Goal: Information Seeking & Learning: Learn about a topic

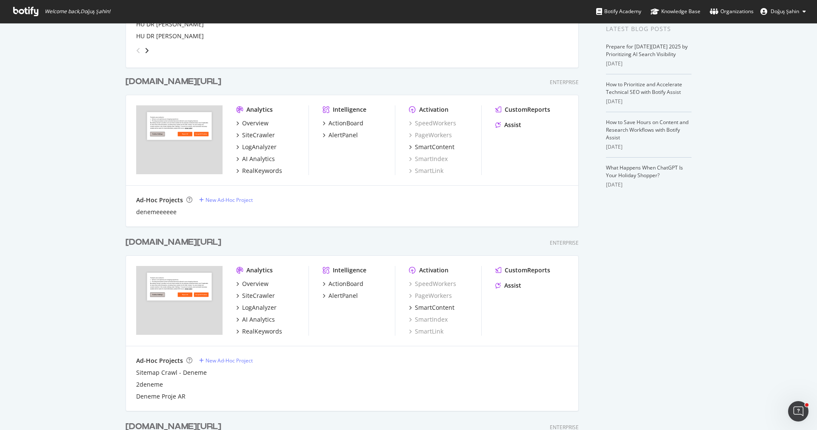
scroll to position [357, 0]
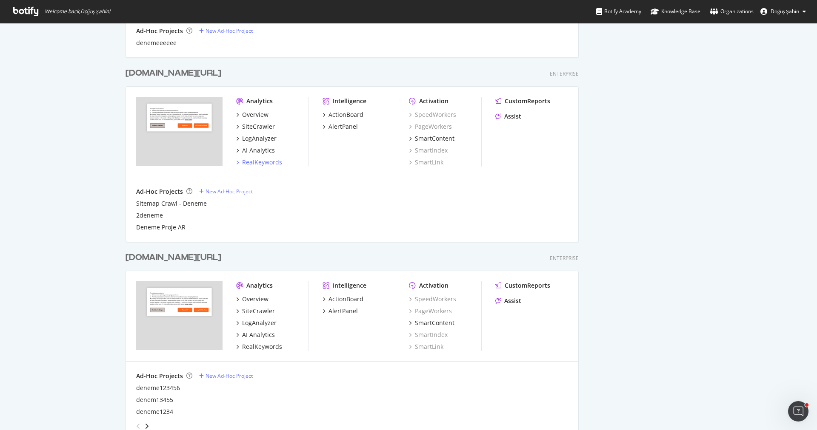
click at [267, 163] on div "RealKeywords" at bounding box center [262, 162] width 40 height 9
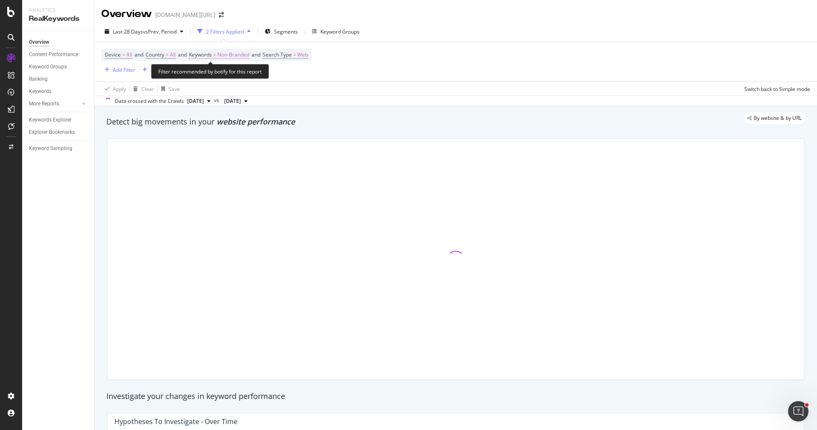
click at [246, 57] on span "Non-Branded" at bounding box center [233, 55] width 32 height 12
click at [233, 72] on span "Non-Branded" at bounding box center [218, 74] width 35 height 7
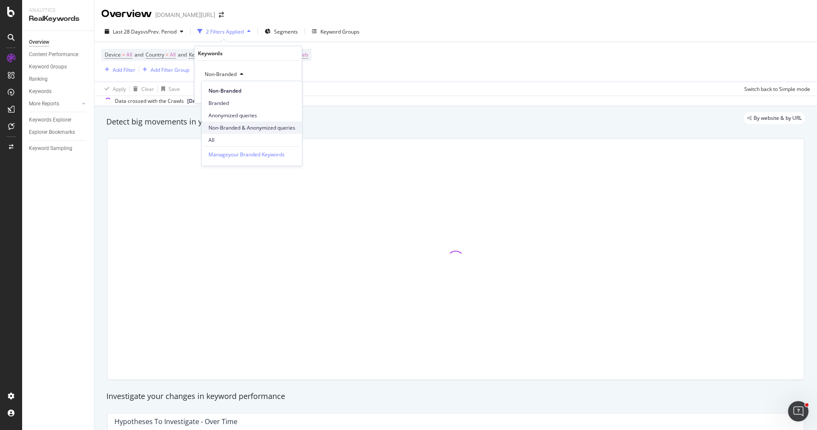
click at [247, 129] on span "Non-Branded & Anonymized queries" at bounding box center [251, 128] width 87 height 8
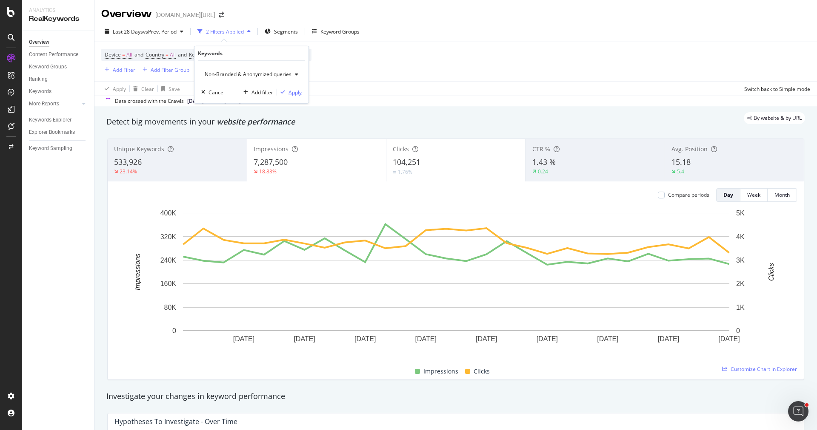
click at [290, 91] on div "Apply" at bounding box center [294, 91] width 13 height 7
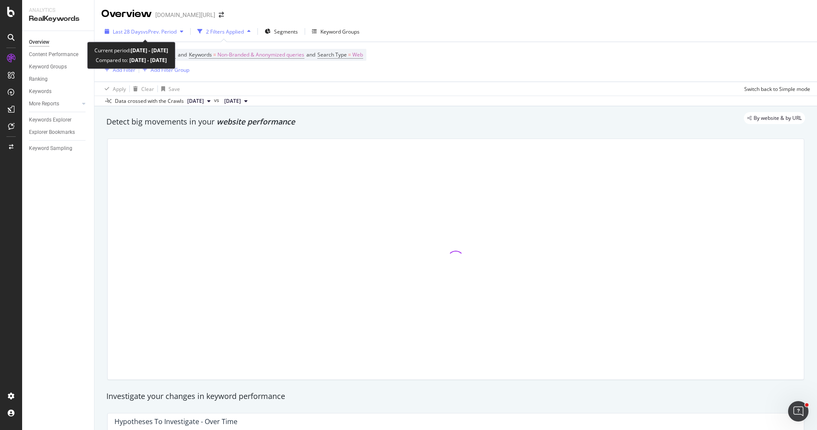
click at [155, 25] on button "Last 28 Days vs Prev. Period" at bounding box center [143, 32] width 85 height 14
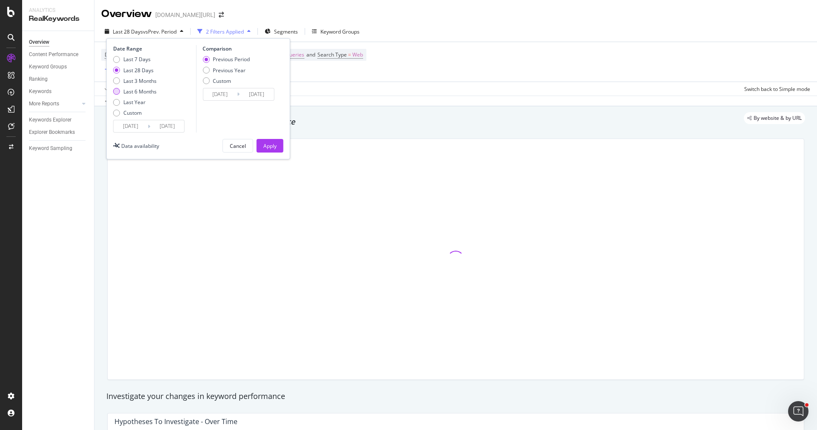
click at [149, 88] on div "Last 6 Months" at bounding box center [139, 91] width 33 height 7
type input "[DATE]"
click at [268, 144] on div "Apply" at bounding box center [269, 145] width 13 height 7
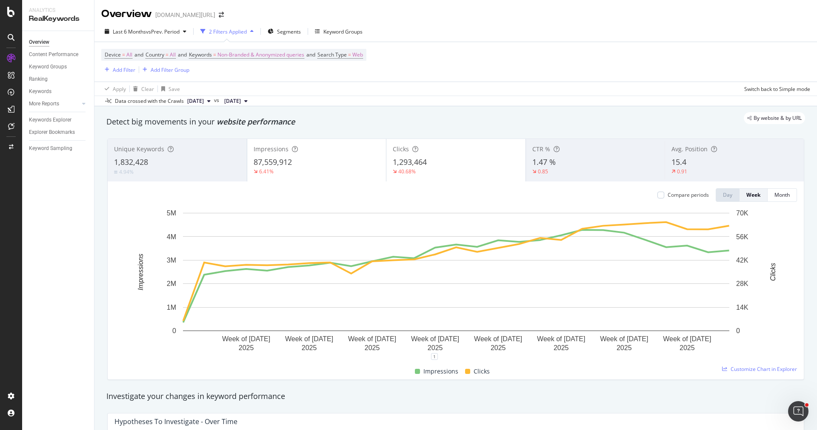
click at [334, 157] on div "87,559,912" at bounding box center [316, 162] width 126 height 11
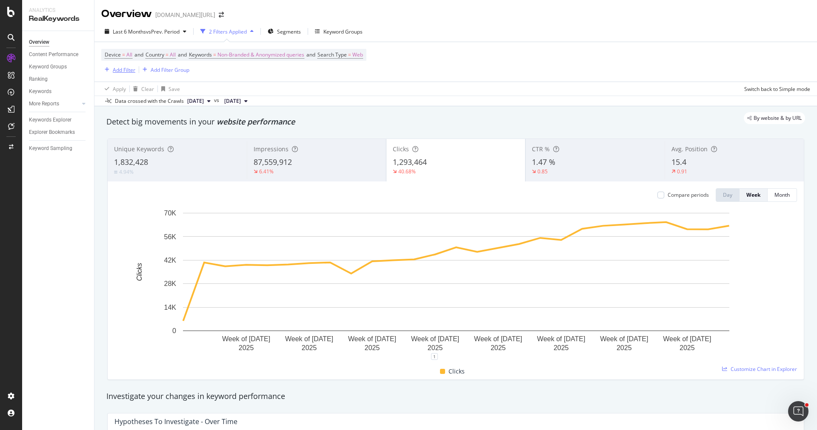
click at [127, 73] on div "Add Filter" at bounding box center [124, 69] width 23 height 7
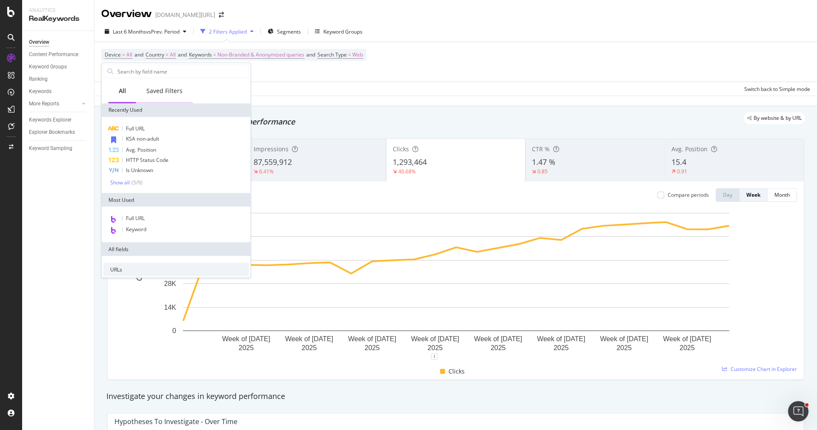
click at [162, 96] on div "Saved Filters" at bounding box center [164, 91] width 57 height 23
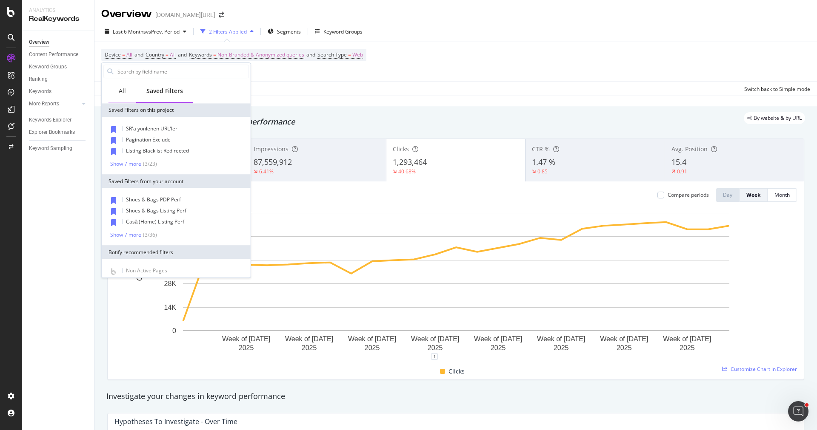
click at [127, 95] on div "All" at bounding box center [122, 91] width 28 height 23
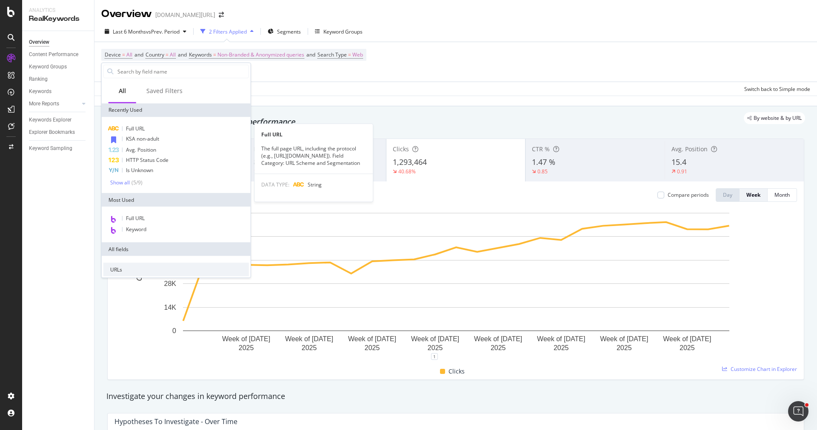
click at [161, 137] on div "KSA non-adult" at bounding box center [175, 139] width 145 height 11
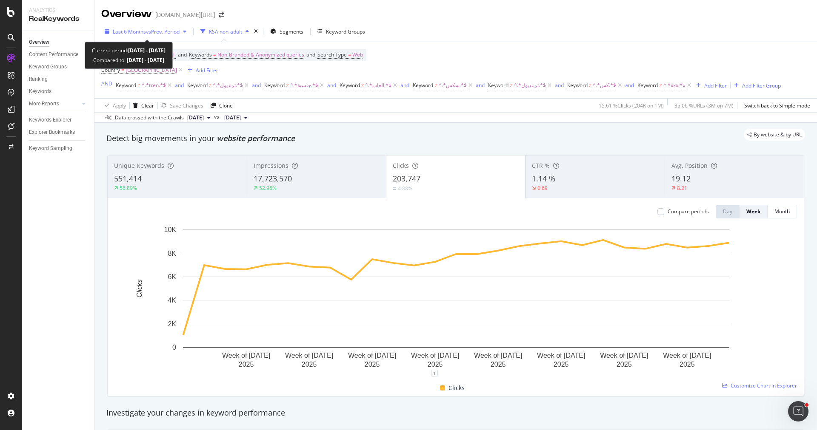
click at [160, 34] on span "vs Prev. Period" at bounding box center [163, 31] width 34 height 7
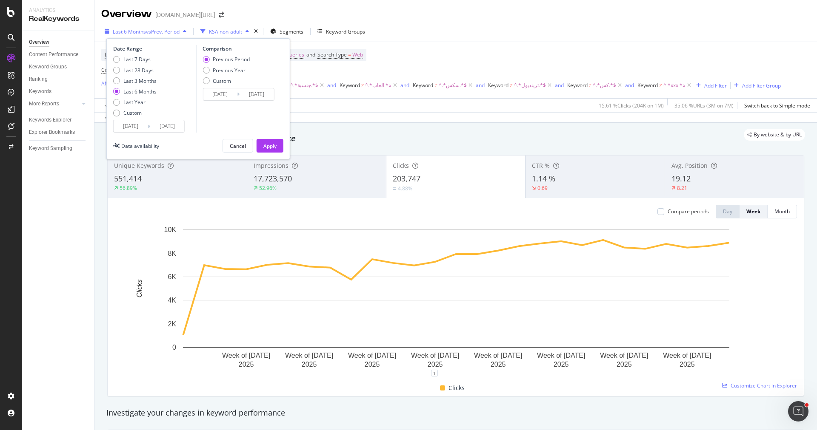
click at [160, 33] on span "vs Prev. Period" at bounding box center [163, 31] width 34 height 7
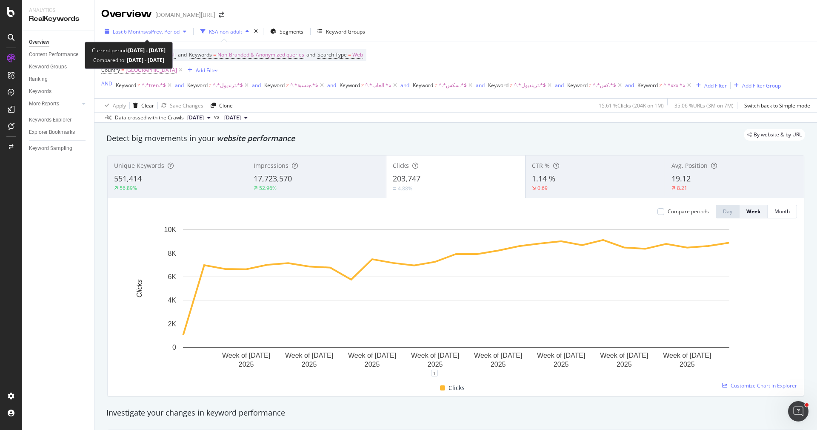
click at [166, 35] on div "Last 6 Months vs Prev. Period" at bounding box center [146, 31] width 67 height 7
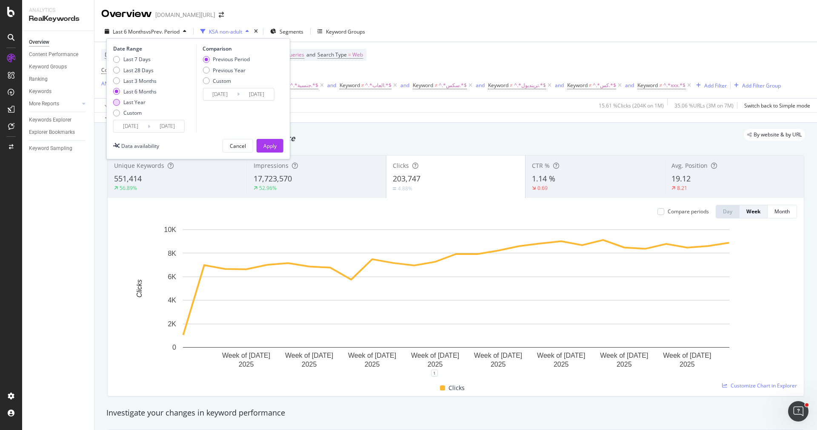
click at [139, 101] on div "Last Year" at bounding box center [134, 102] width 22 height 7
type input "[DATE]"
click at [265, 144] on div "Apply" at bounding box center [269, 145] width 13 height 7
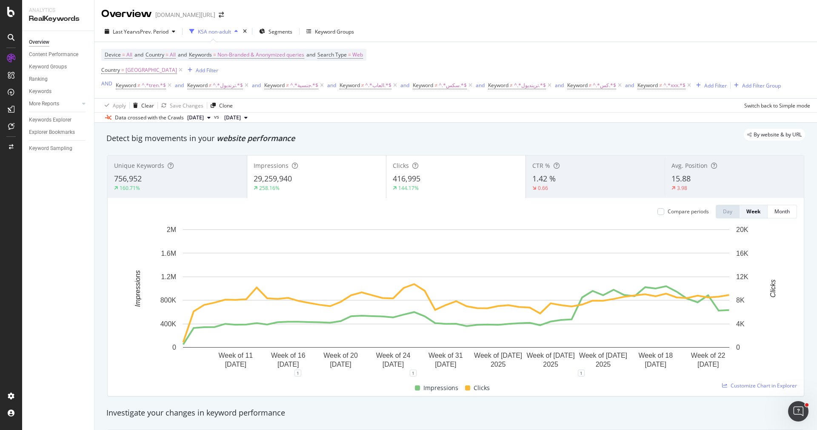
click at [336, 199] on div "Compare periods Day Week Month Week of [DATE] Week of [DATE] Week of [DATE] Wee…" at bounding box center [456, 297] width 696 height 198
click at [312, 186] on div "258.16%" at bounding box center [316, 189] width 126 height 8
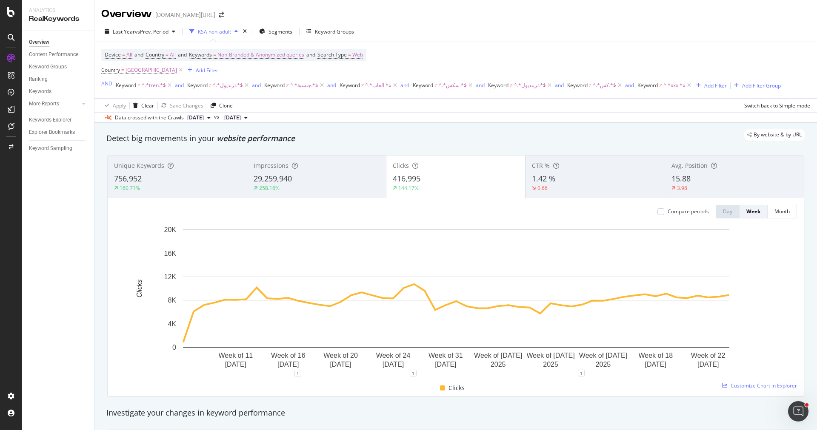
click at [161, 39] on div "Last Year vs Prev. Period KSA non-adult Segments Keyword Groups" at bounding box center [455, 33] width 722 height 17
click at [159, 34] on span "vs Prev. Period" at bounding box center [152, 31] width 34 height 7
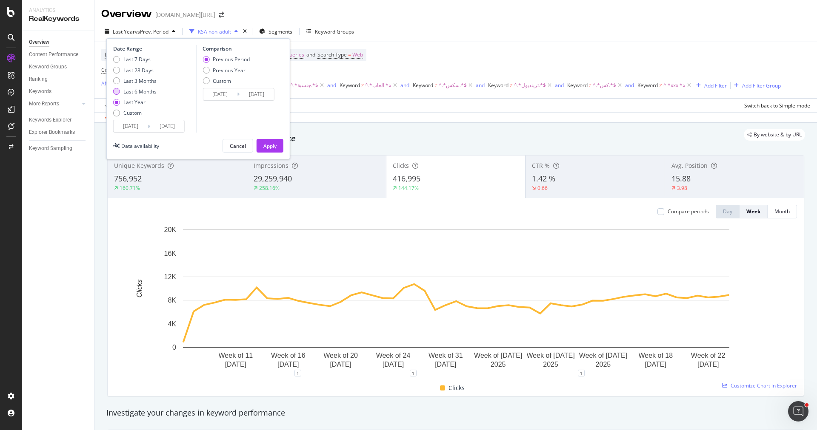
click at [151, 91] on div "Last 6 Months" at bounding box center [139, 91] width 33 height 7
type input "[DATE]"
click at [275, 145] on div "Apply" at bounding box center [269, 145] width 13 height 7
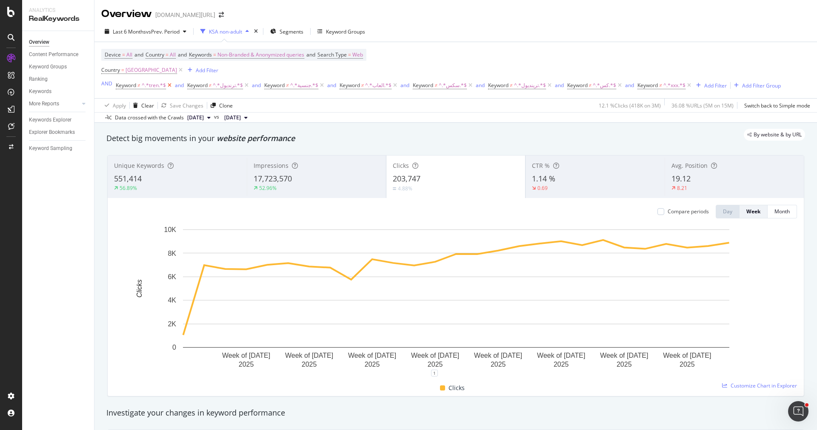
click at [169, 85] on icon at bounding box center [169, 85] width 7 height 9
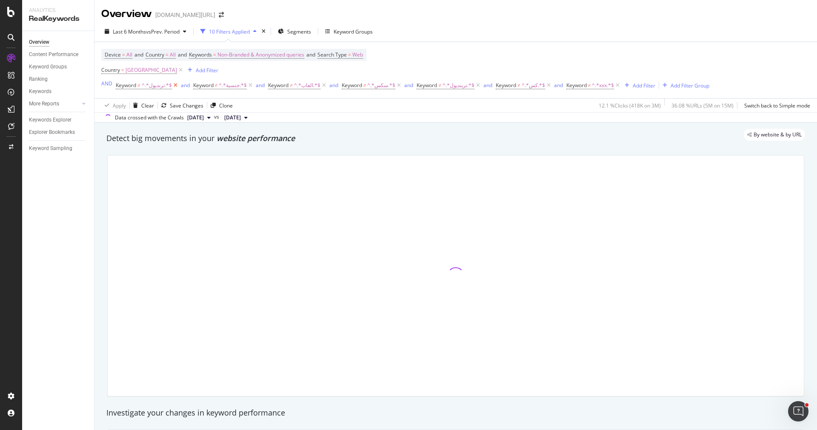
click at [172, 85] on icon at bounding box center [175, 85] width 7 height 9
click at [171, 85] on icon at bounding box center [173, 85] width 7 height 9
click at [171, 85] on icon at bounding box center [171, 85] width 7 height 9
click at [171, 85] on icon at bounding box center [173, 85] width 7 height 9
click at [174, 85] on icon at bounding box center [177, 85] width 7 height 9
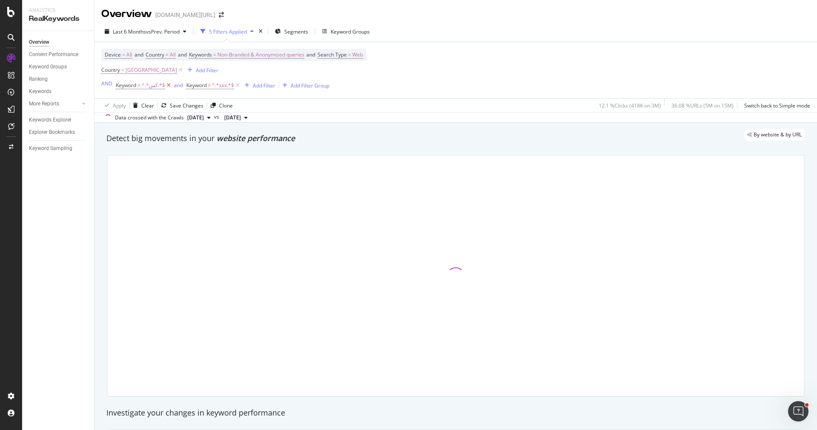
click at [168, 85] on icon at bounding box center [168, 85] width 7 height 9
click at [168, 85] on icon at bounding box center [167, 85] width 7 height 9
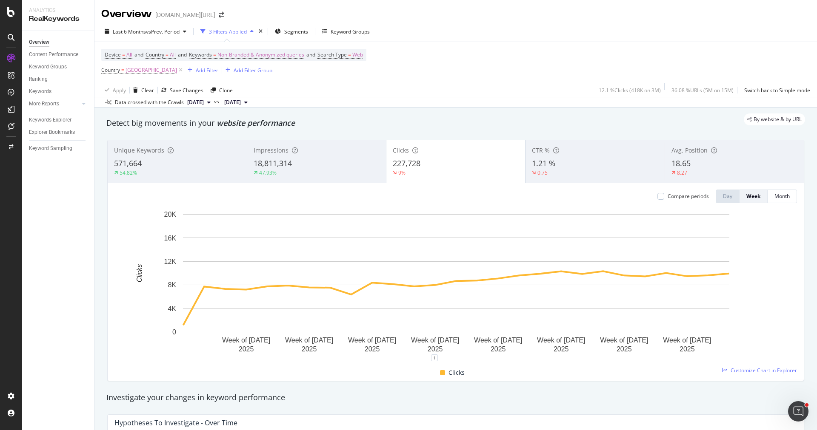
click at [321, 165] on div "18,811,314" at bounding box center [316, 163] width 126 height 11
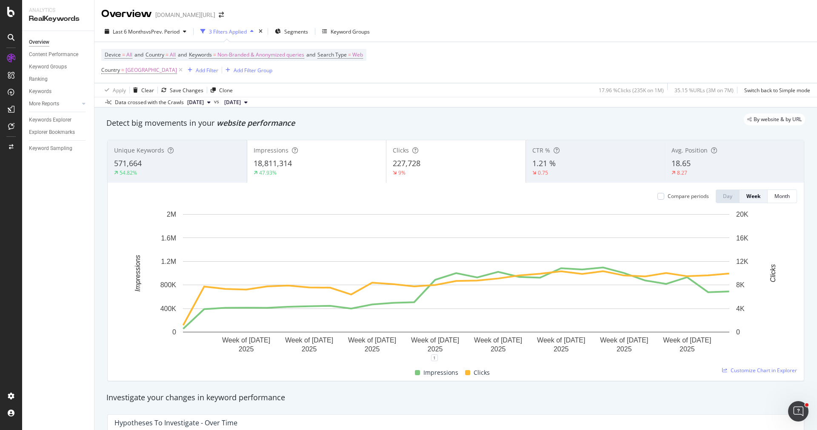
click at [322, 165] on div "18,811,314" at bounding box center [316, 163] width 126 height 11
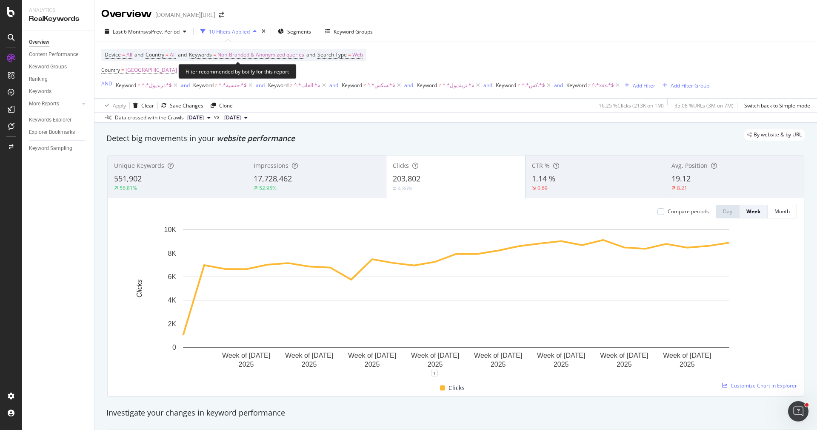
click at [343, 59] on span "Device = All and Country = All and Keywords = Non-Branded & Anonymized queries …" at bounding box center [234, 55] width 258 height 12
click at [343, 56] on span "Search Type" at bounding box center [331, 54] width 29 height 7
click at [343, 74] on span "Web" at bounding box center [338, 74] width 11 height 7
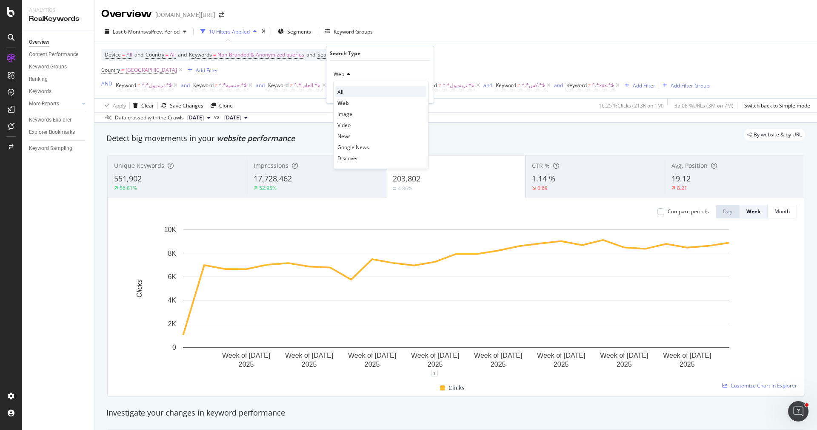
click at [347, 90] on div "All" at bounding box center [380, 91] width 91 height 11
click at [415, 89] on div "Apply" at bounding box center [419, 91] width 13 height 7
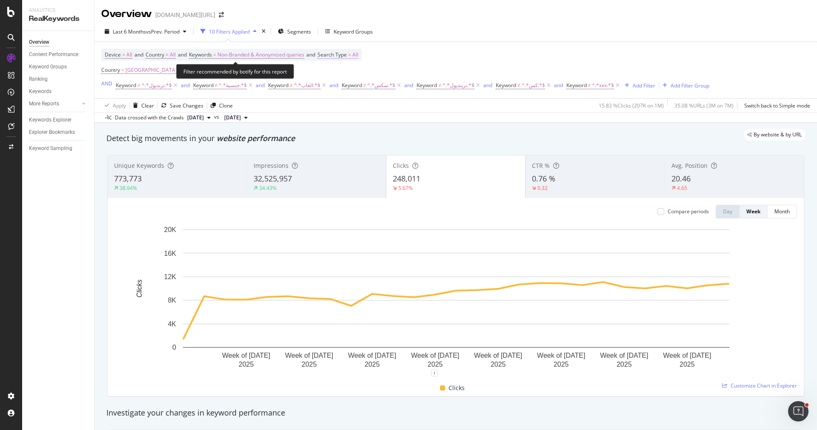
click at [347, 53] on span "Search Type" at bounding box center [331, 54] width 29 height 7
click at [345, 75] on div "All" at bounding box center [380, 75] width 94 height 14
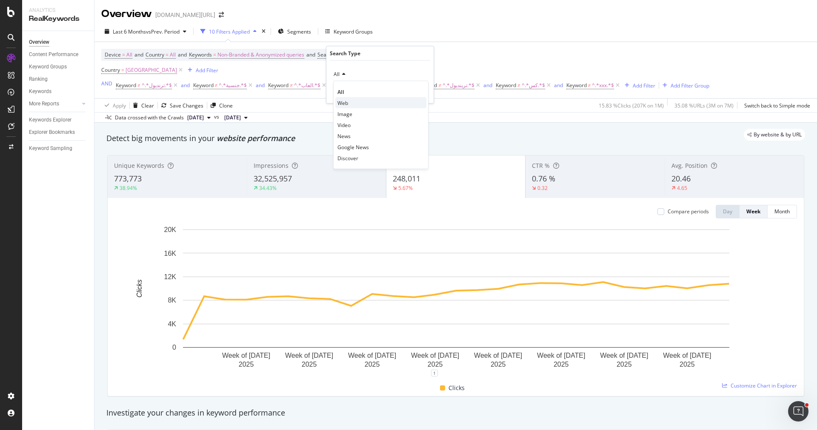
click at [348, 100] on div "Web" at bounding box center [380, 102] width 91 height 11
click at [418, 91] on div "Apply" at bounding box center [419, 91] width 13 height 7
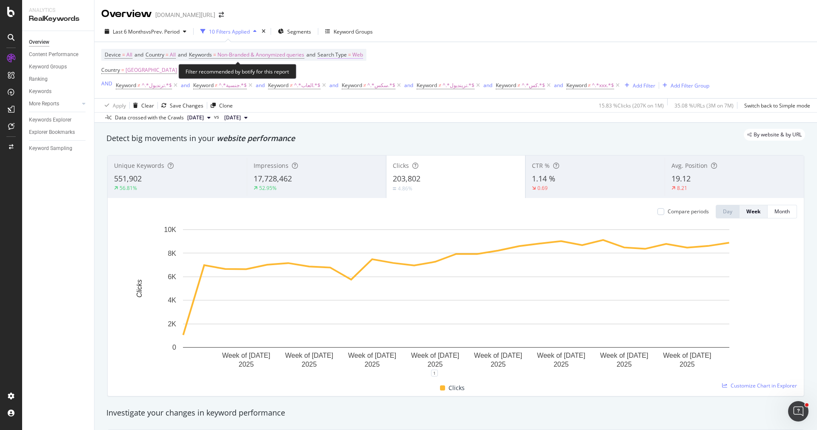
click at [361, 53] on span "Web" at bounding box center [357, 55] width 11 height 12
click at [347, 72] on icon at bounding box center [347, 74] width 6 height 5
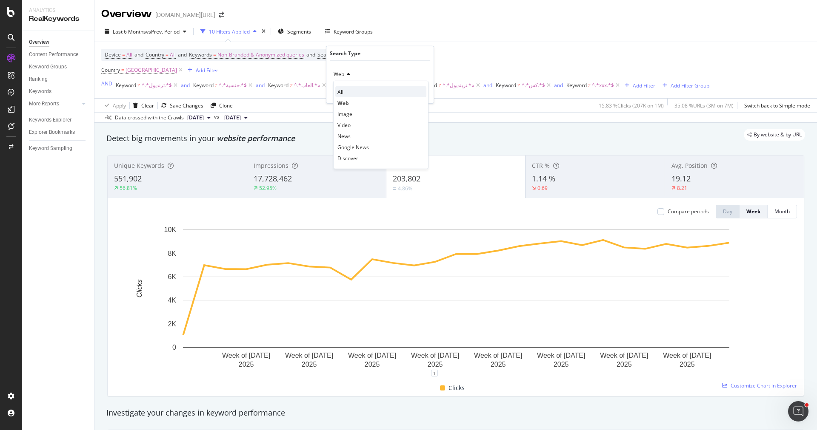
click at [353, 92] on div "All" at bounding box center [380, 91] width 91 height 11
click at [430, 86] on div "All Cancel Add filter Apply" at bounding box center [379, 82] width 107 height 43
click at [423, 88] on div "Apply" at bounding box center [419, 91] width 13 height 7
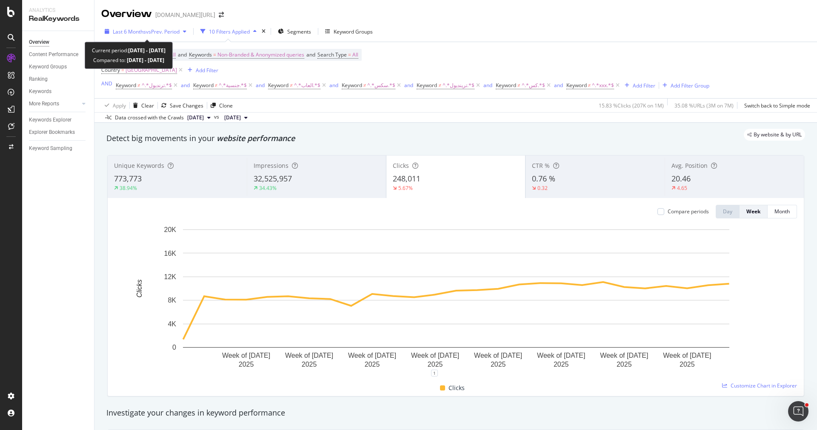
click at [166, 32] on span "vs Prev. Period" at bounding box center [163, 31] width 34 height 7
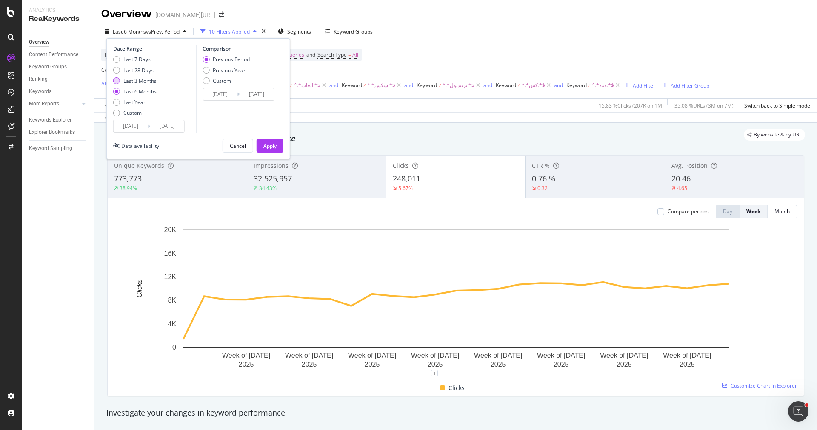
click at [152, 78] on div "Last 3 Months" at bounding box center [139, 80] width 33 height 7
type input "[DATE]"
click at [278, 144] on button "Apply" at bounding box center [269, 146] width 27 height 14
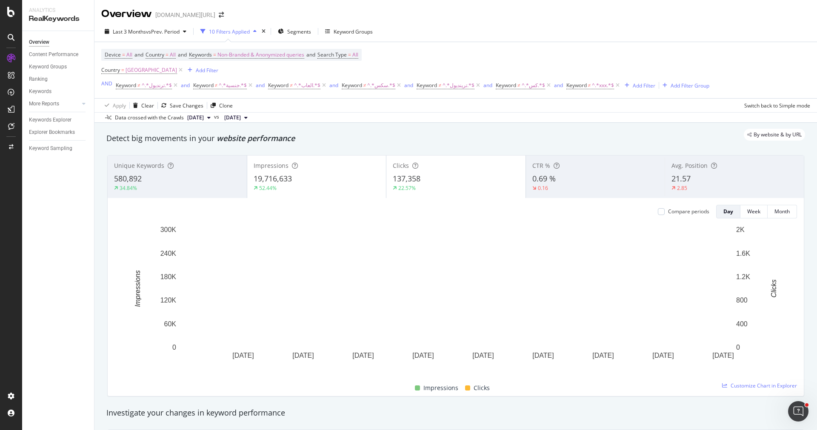
click at [287, 181] on span "19,716,633" at bounding box center [272, 179] width 38 height 10
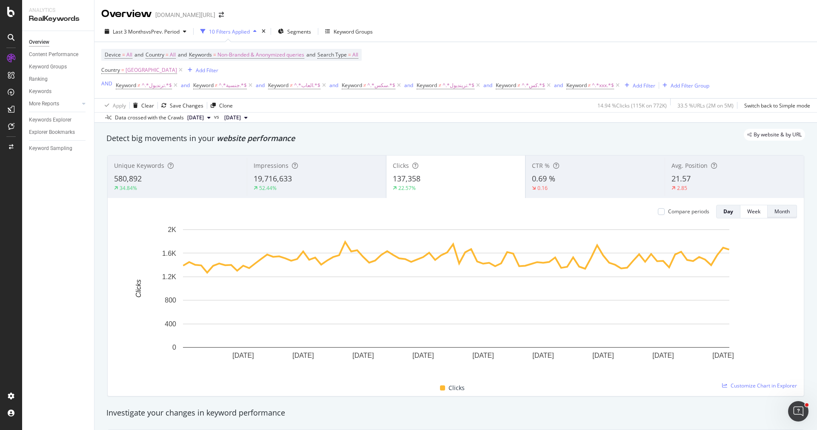
click at [780, 210] on div "Month" at bounding box center [781, 211] width 15 height 7
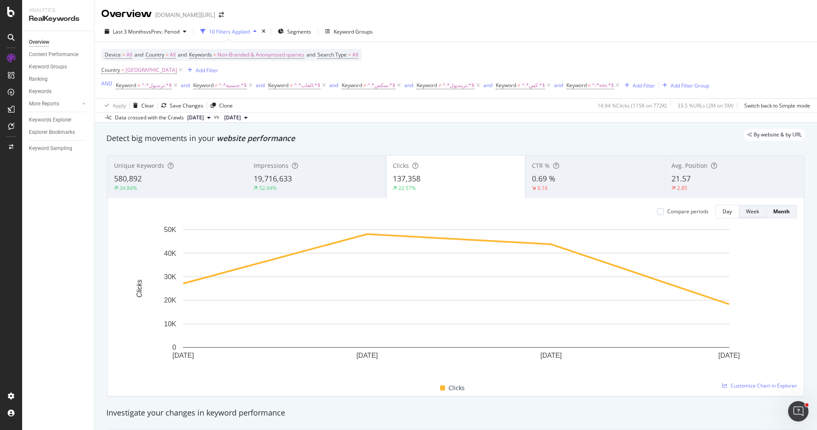
click at [754, 212] on div "Week" at bounding box center [752, 211] width 13 height 7
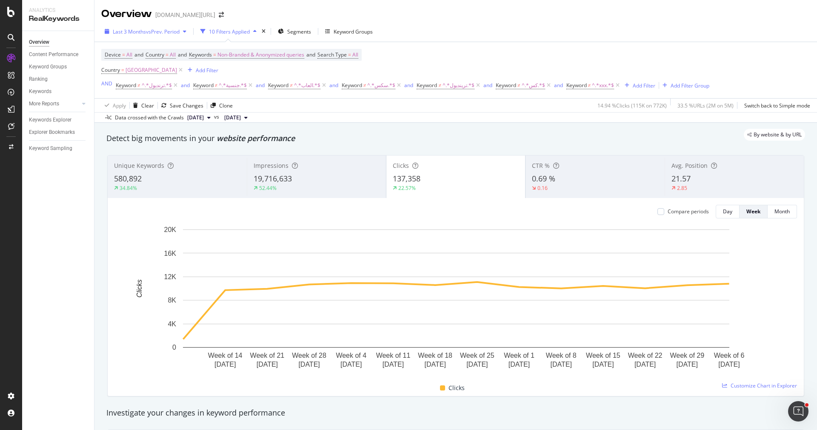
click at [168, 35] on div "Last 3 Months vs Prev. Period" at bounding box center [146, 31] width 67 height 7
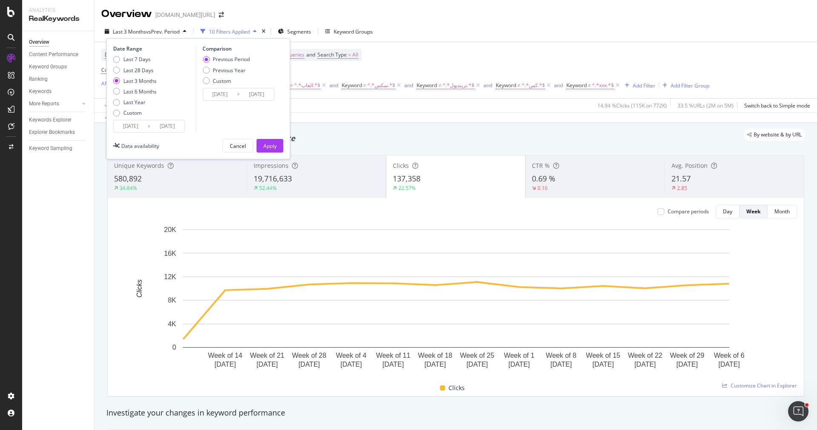
click at [143, 83] on div "Last 3 Months" at bounding box center [139, 80] width 33 height 7
click at [144, 90] on div "Last 6 Months" at bounding box center [139, 91] width 33 height 7
type input "[DATE]"
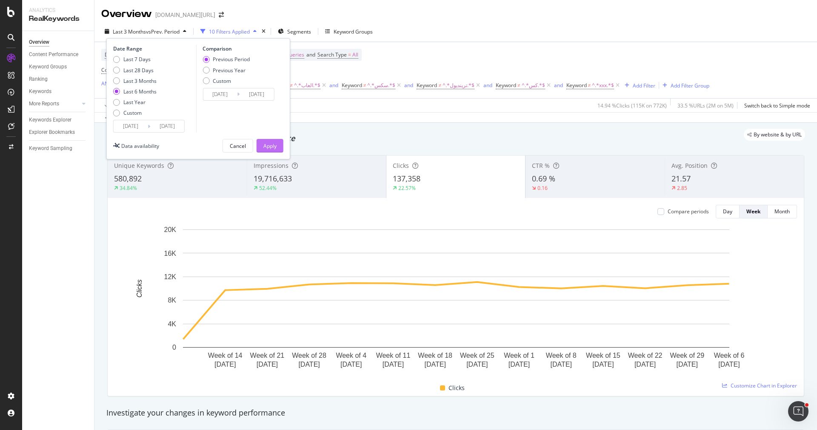
click at [264, 141] on div "Apply" at bounding box center [269, 146] width 13 height 13
